Goal: Task Accomplishment & Management: Manage account settings

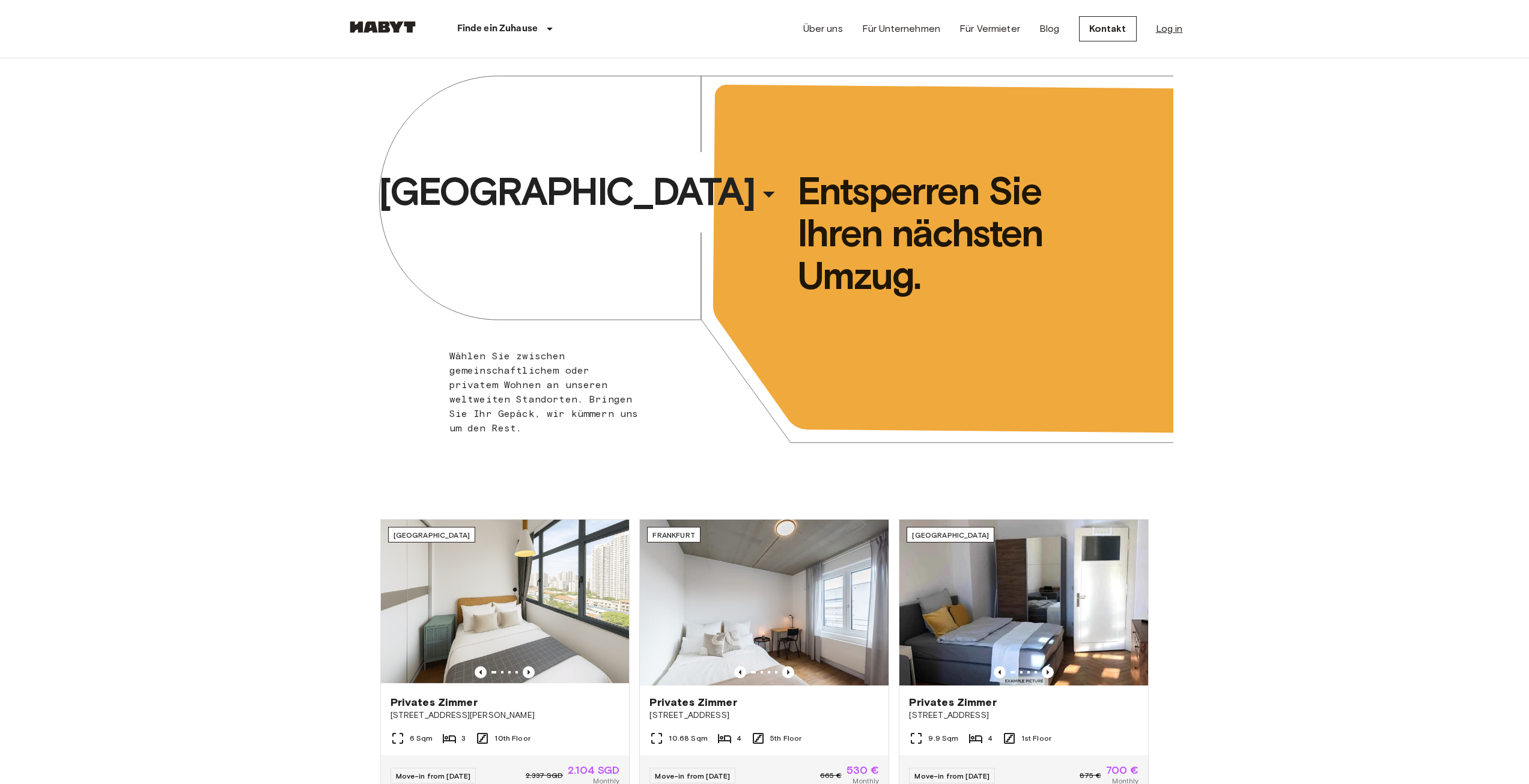
click at [1180, 29] on link "Log in" at bounding box center [1169, 28] width 27 height 14
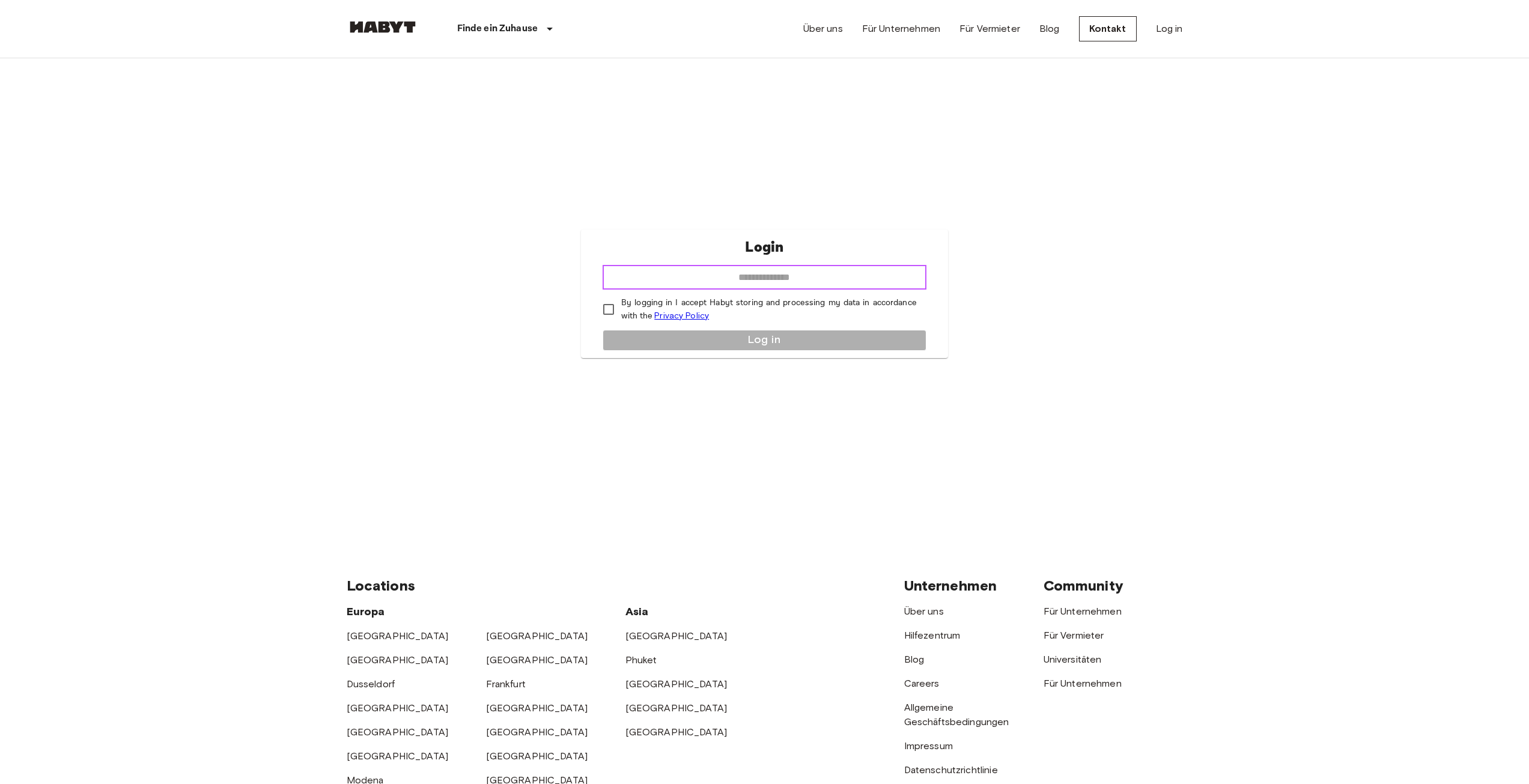
click at [759, 274] on input "email" at bounding box center [764, 278] width 323 height 24
type input "**********"
click at [681, 335] on button "Log in" at bounding box center [764, 340] width 323 height 21
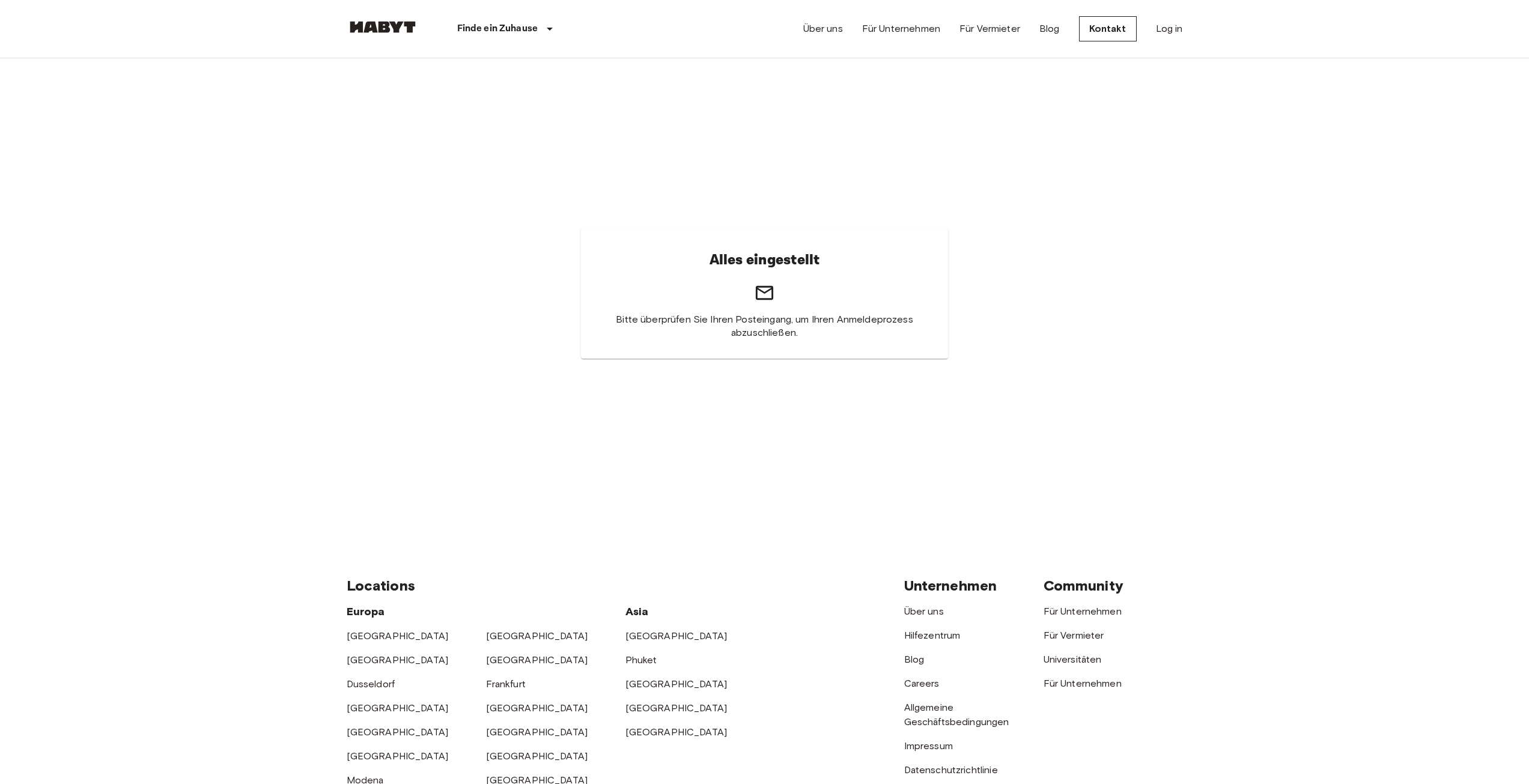
click at [773, 300] on icon at bounding box center [764, 292] width 21 height 21
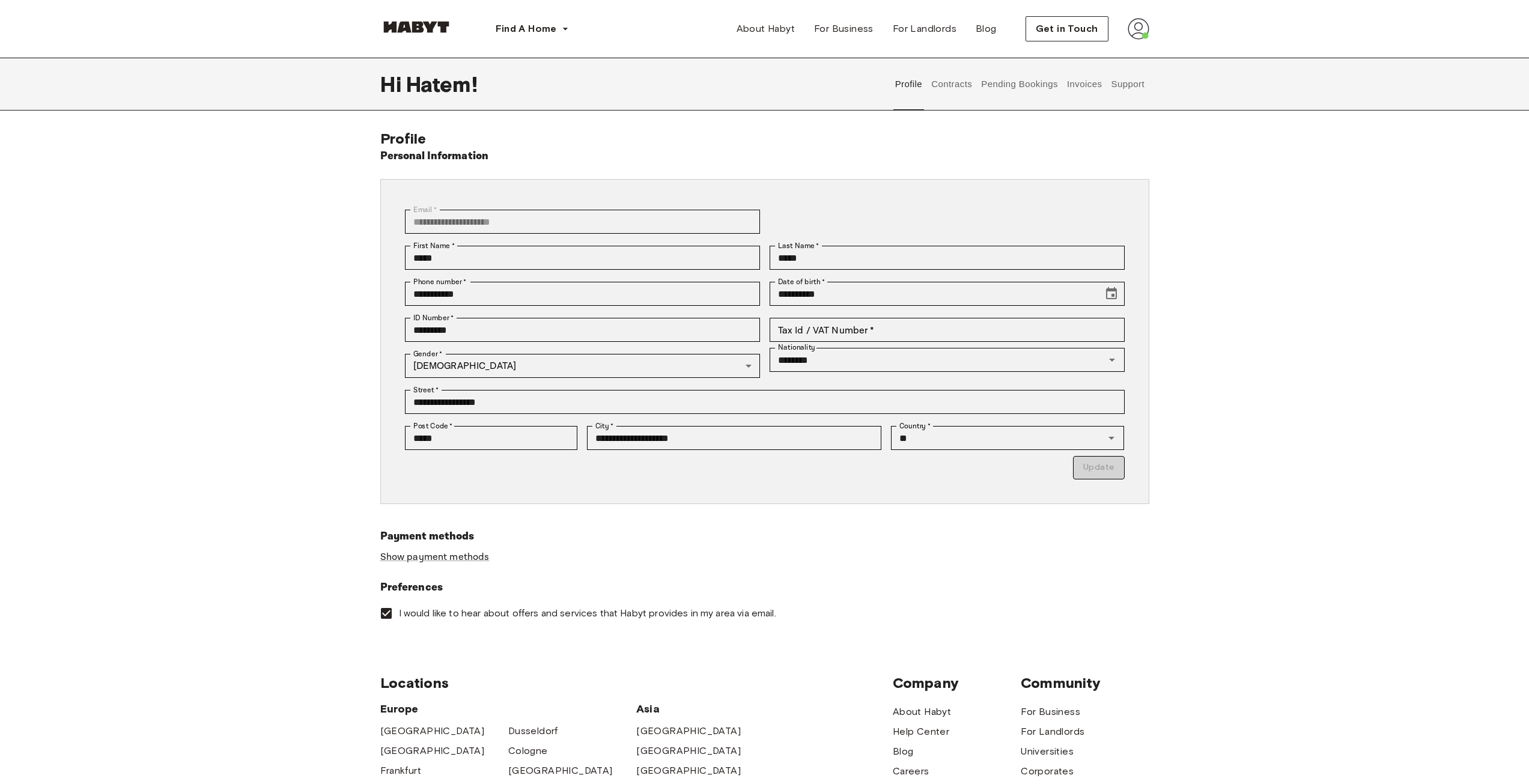
click at [1019, 83] on button "Invoices" at bounding box center [1084, 84] width 37 height 53
